Goal: Connect with others: Participate in discussion

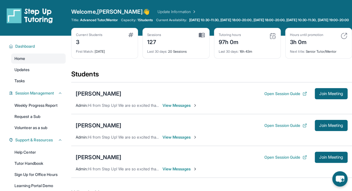
click at [335, 22] on span "Wednesday 10:30-11:30, Wednesday 18:00-20:00, Thursday 18:00-20:00, Friday 10:3…" at bounding box center [269, 20] width 160 height 4
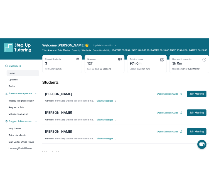
scroll to position [36, 0]
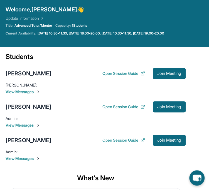
scroll to position [21, 0]
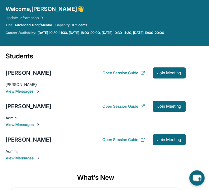
click at [25, 157] on span "View Messages" at bounding box center [96, 158] width 180 height 6
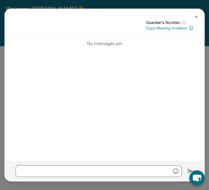
scroll to position [0, 0]
click at [196, 15] on img at bounding box center [196, 17] width 4 height 4
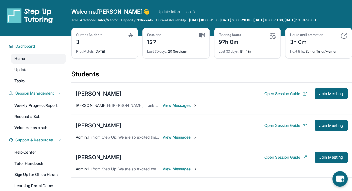
click at [167, 168] on span "View Messages" at bounding box center [179, 169] width 35 height 6
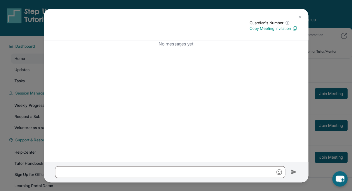
click at [213, 14] on button at bounding box center [299, 17] width 11 height 11
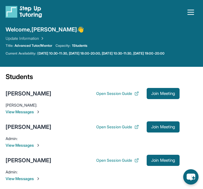
click at [193, 10] on icon "button" at bounding box center [190, 12] width 6 height 4
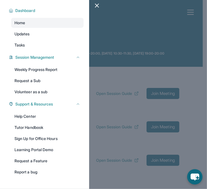
click at [35, 124] on link "Tutor Handbook" at bounding box center [47, 127] width 72 height 10
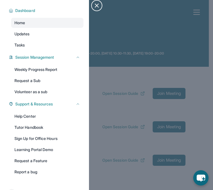
click at [96, 5] on icon "button" at bounding box center [96, 5] width 3 height 3
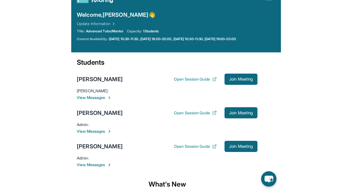
scroll to position [18, 0]
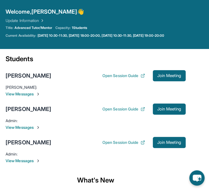
click at [28, 143] on div "[PERSON_NAME]" at bounding box center [29, 143] width 46 height 8
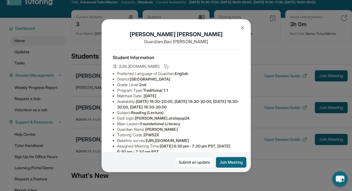
click at [213, 28] on img at bounding box center [242, 27] width 4 height 4
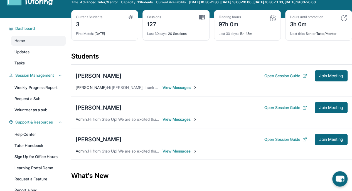
click at [213, 77] on span "Join Meeting" at bounding box center [331, 75] width 24 height 3
